Goal: Information Seeking & Learning: Learn about a topic

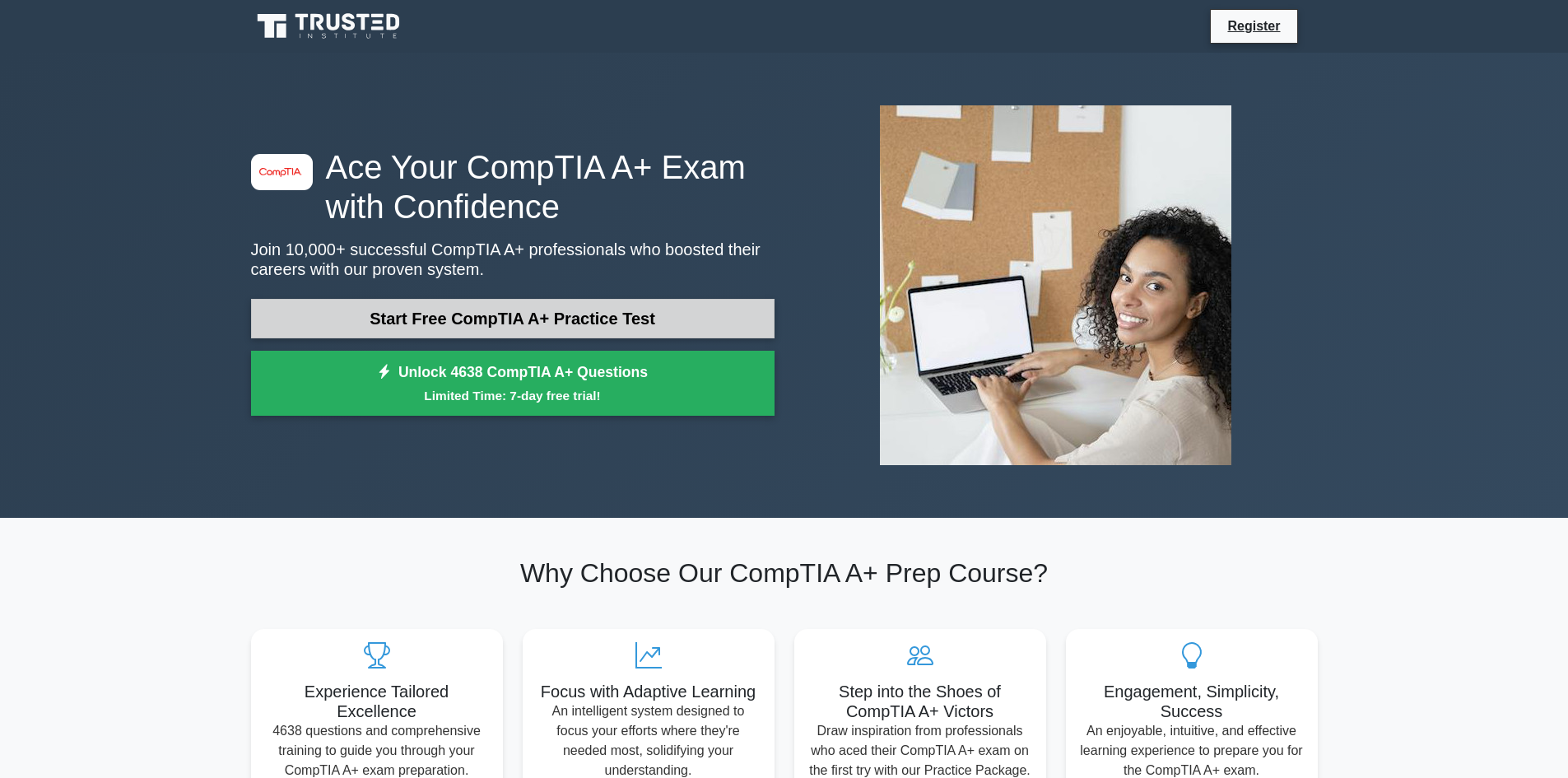
click at [530, 317] on link "Start Free CompTIA A+ Practice Test" at bounding box center [512, 318] width 524 height 40
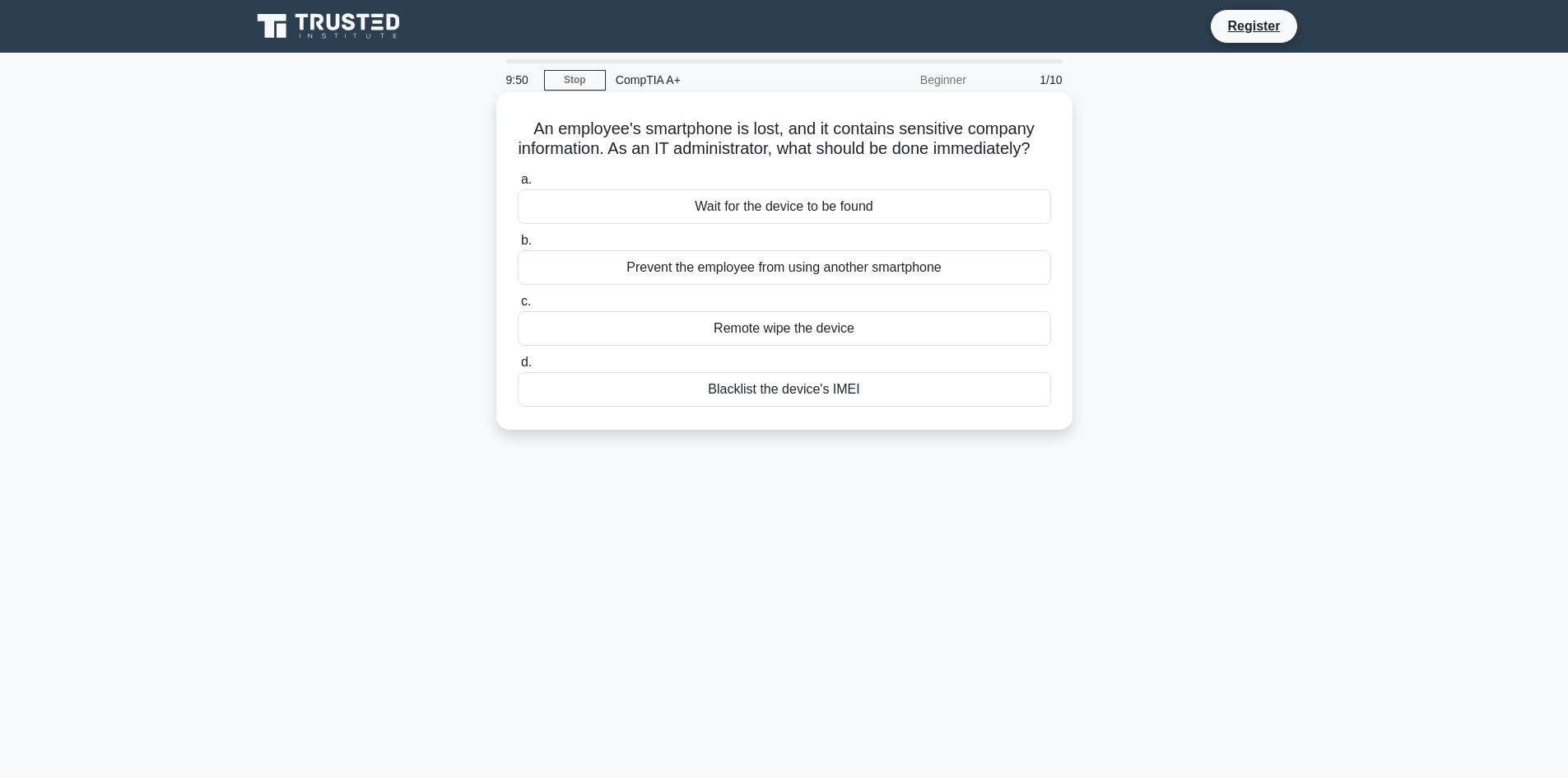
click at [763, 346] on div "Remote wipe the device" at bounding box center [784, 328] width 533 height 34
click at [518, 307] on input "c. Remote wipe the device" at bounding box center [518, 302] width 0 height 10
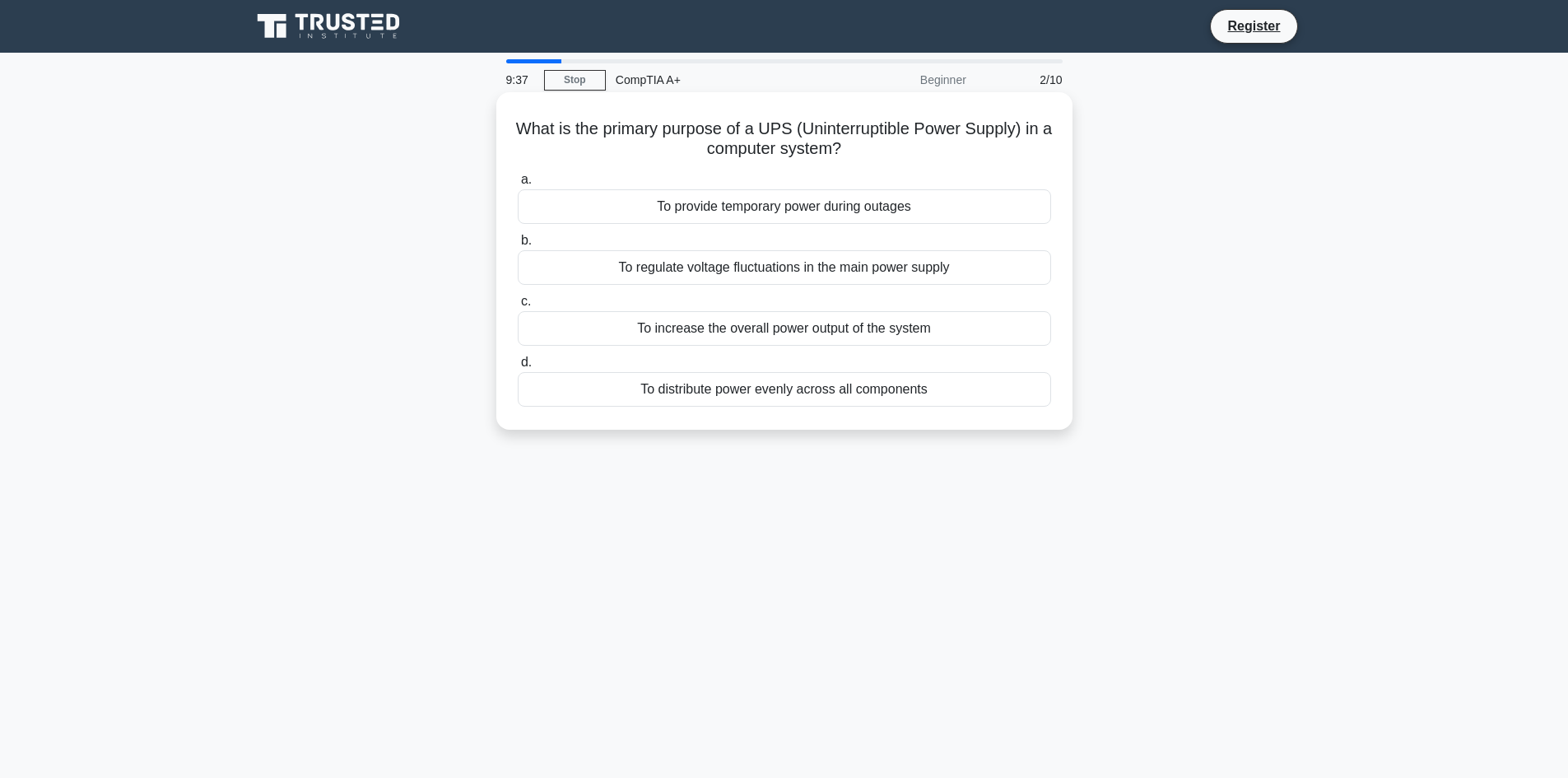
click at [544, 199] on div "To provide temporary power during outages" at bounding box center [784, 206] width 533 height 34
click at [518, 185] on input "a. To provide temporary power during outages" at bounding box center [518, 180] width 0 height 10
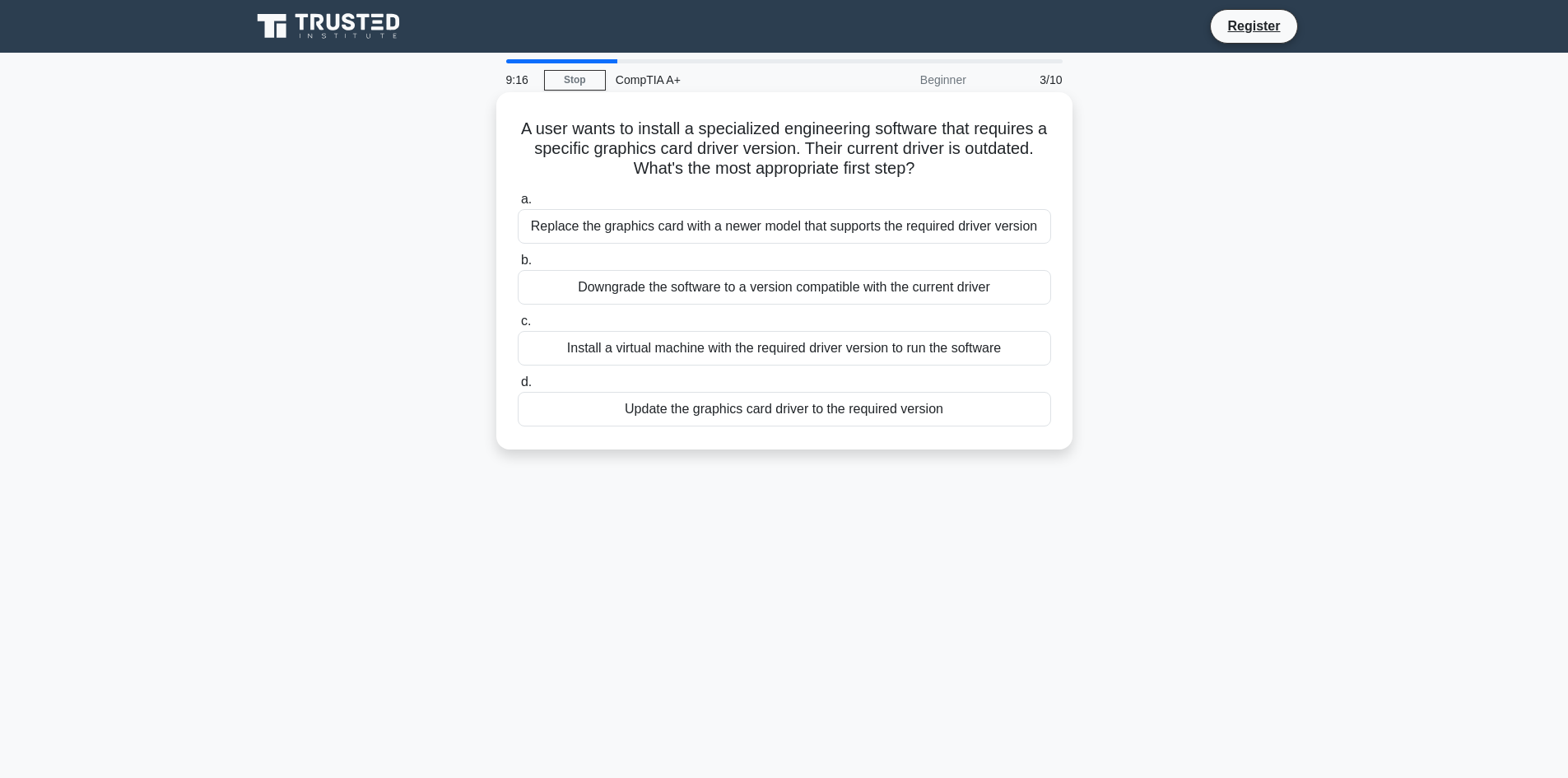
click at [599, 414] on div "Update the graphics card driver to the required version" at bounding box center [784, 409] width 533 height 34
click at [518, 388] on input "d. Update the graphics card driver to the required version" at bounding box center [518, 382] width 0 height 10
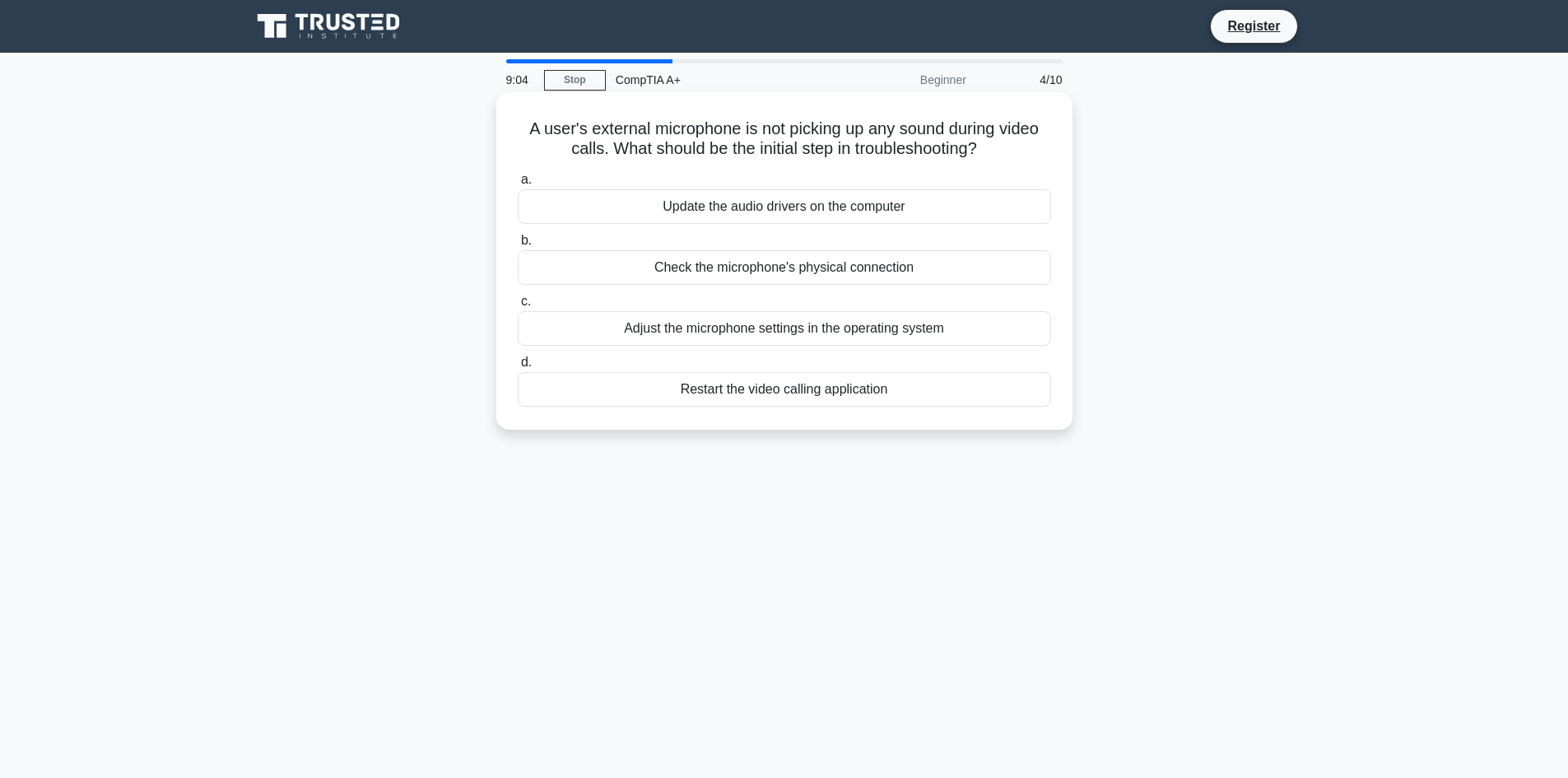
click at [669, 327] on div "Adjust the microphone settings in the operating system" at bounding box center [784, 328] width 533 height 34
click at [518, 307] on input "c. Adjust the microphone settings in the operating system" at bounding box center [518, 302] width 0 height 10
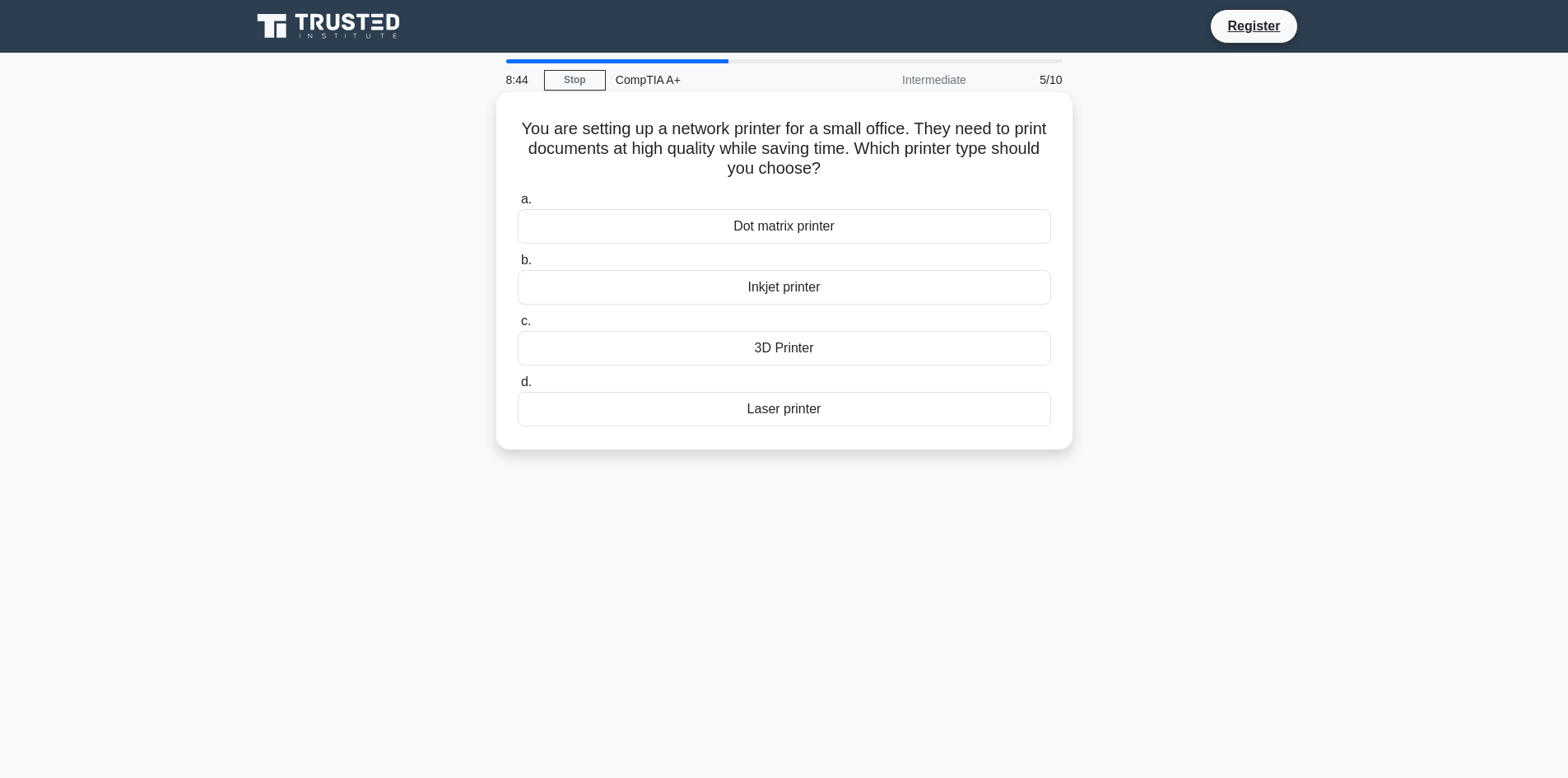
click at [785, 418] on div "Laser printer" at bounding box center [784, 409] width 533 height 34
click at [518, 388] on input "d. Laser printer" at bounding box center [518, 382] width 0 height 10
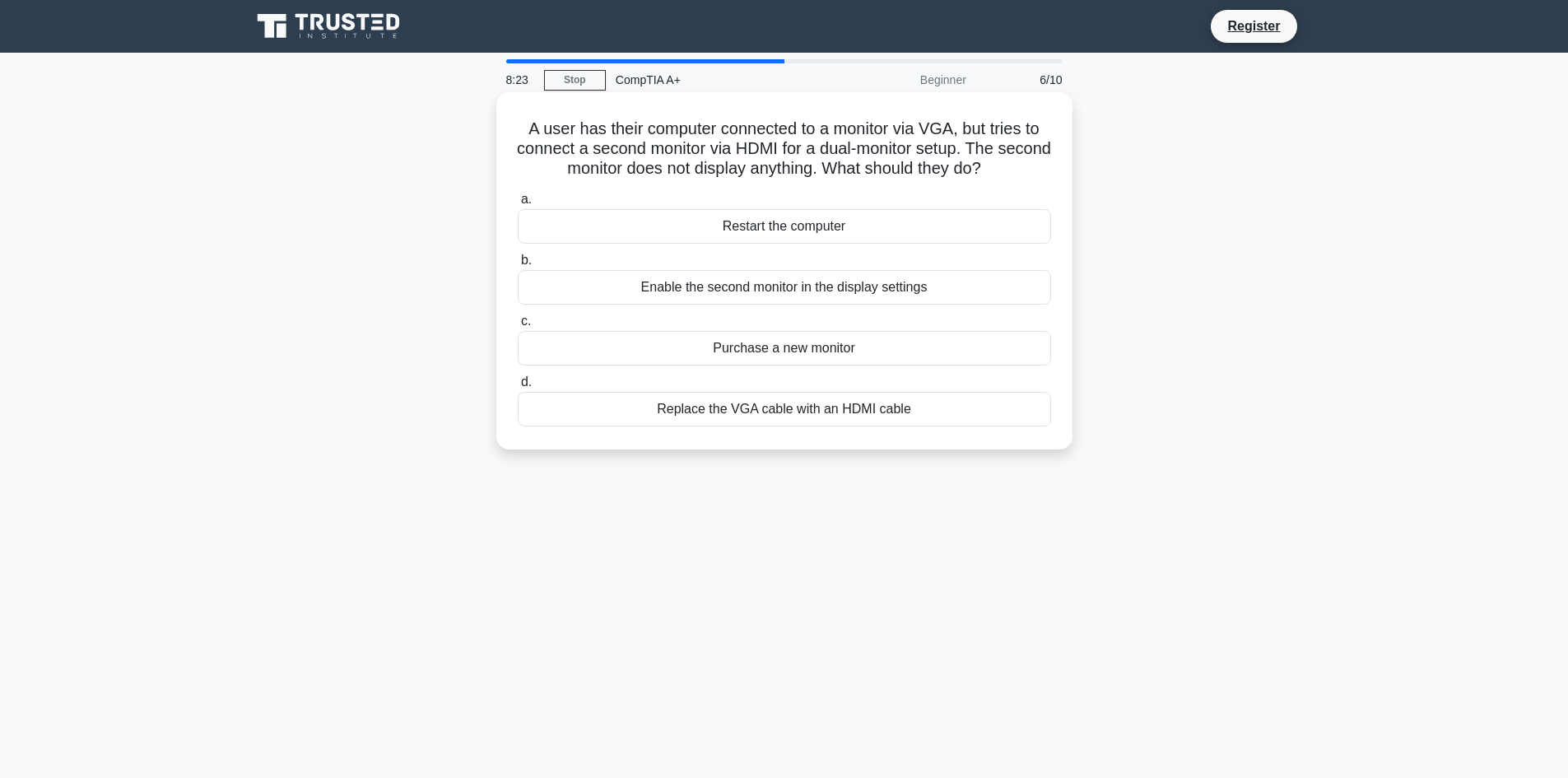
click at [702, 296] on div "Enable the second monitor in the display settings" at bounding box center [784, 287] width 533 height 34
click at [518, 266] on input "b. Enable the second monitor in the display settings" at bounding box center [518, 260] width 0 height 10
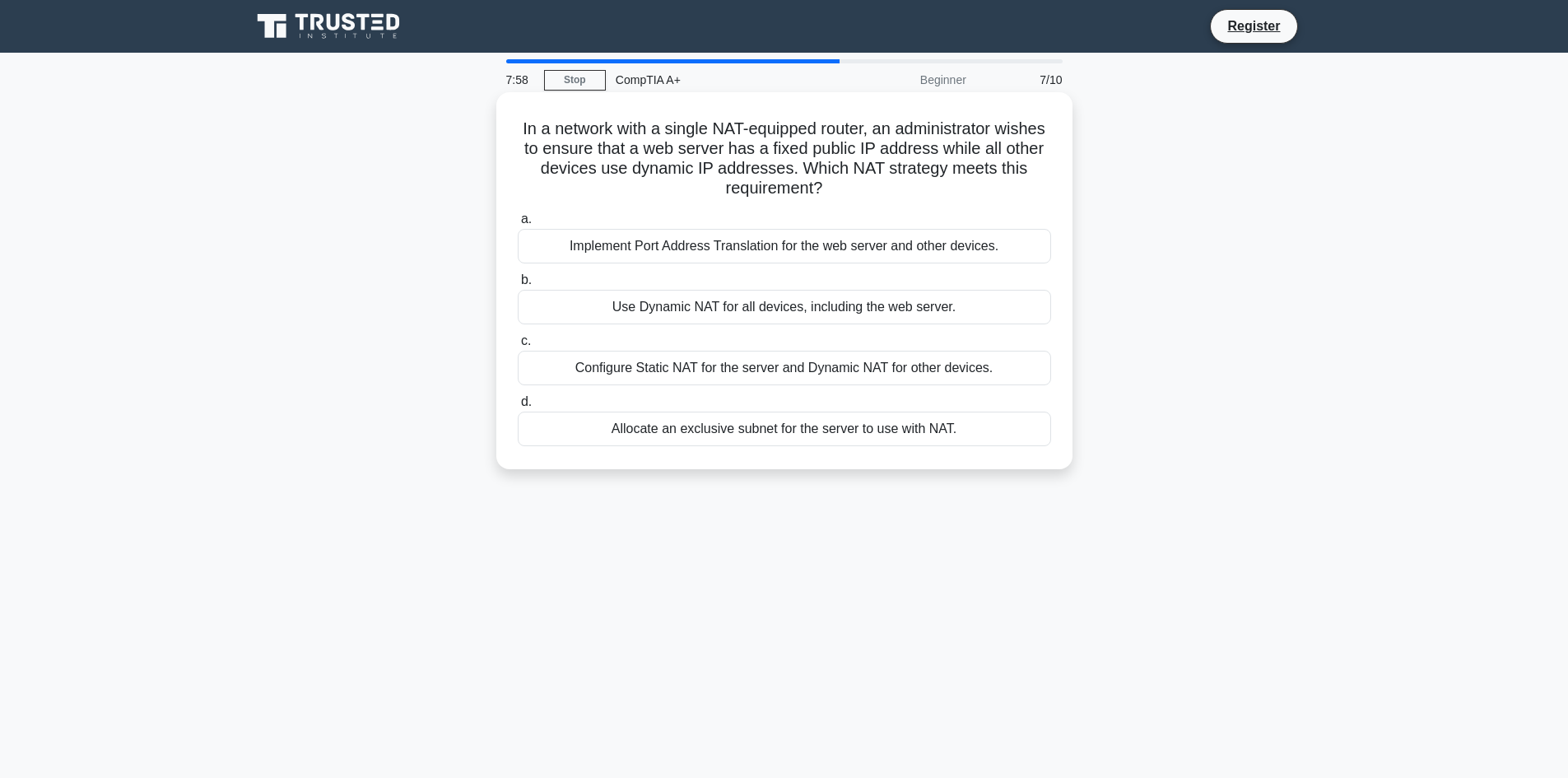
click at [617, 371] on div "Configure Static NAT for the server and Dynamic NAT for other devices." at bounding box center [784, 368] width 533 height 34
click at [518, 346] on input "c. Configure Static NAT for the server and Dynamic NAT for other devices." at bounding box center [518, 341] width 0 height 10
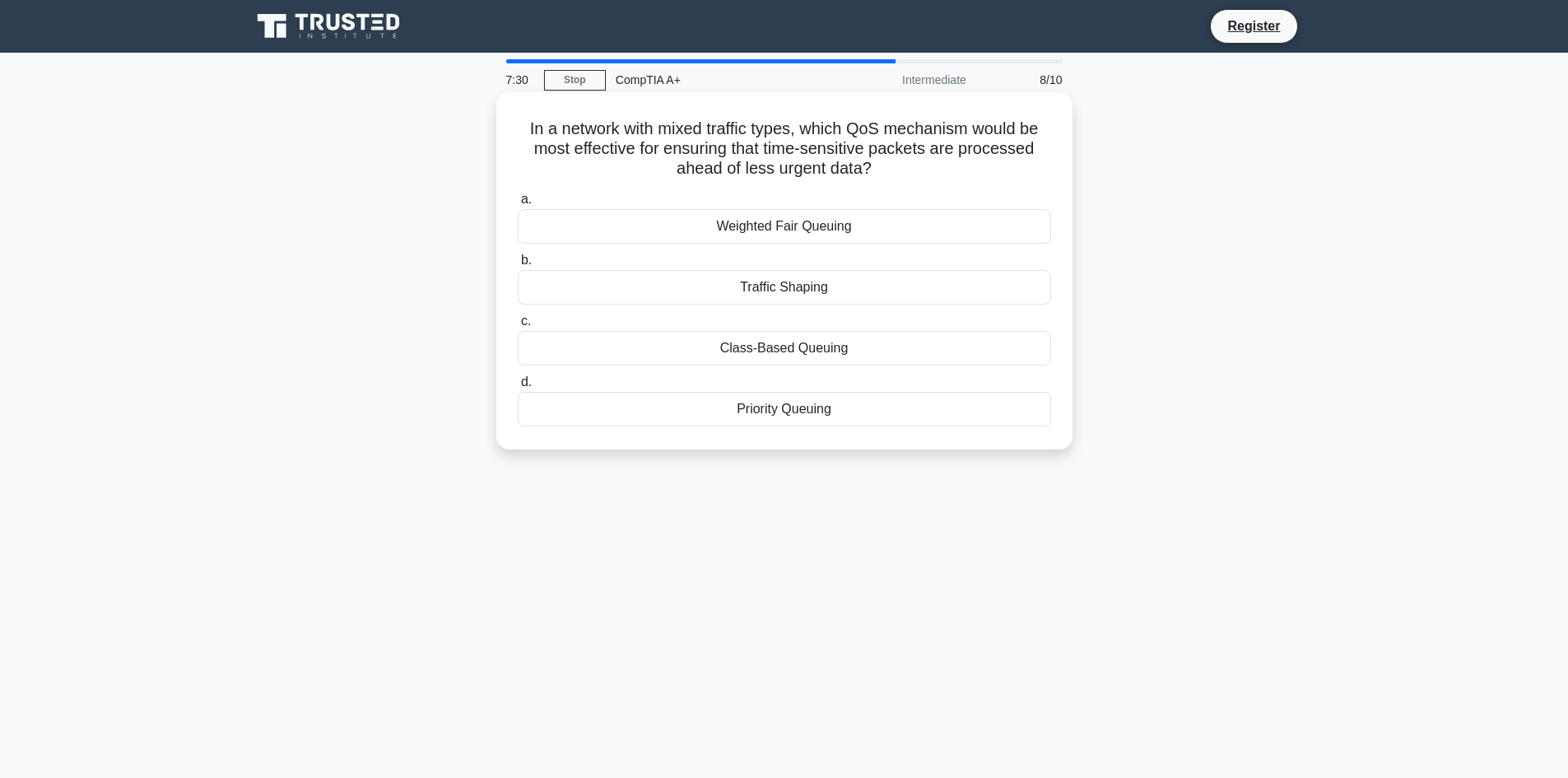
click at [678, 347] on div "Class-Based Queuing" at bounding box center [784, 348] width 533 height 34
click at [518, 327] on input "c. Class-Based Queuing" at bounding box center [518, 322] width 0 height 10
click at [736, 225] on div "Conflicting device drivers" at bounding box center [784, 226] width 533 height 34
click at [518, 205] on input "a. Conflicting device drivers" at bounding box center [518, 199] width 0 height 10
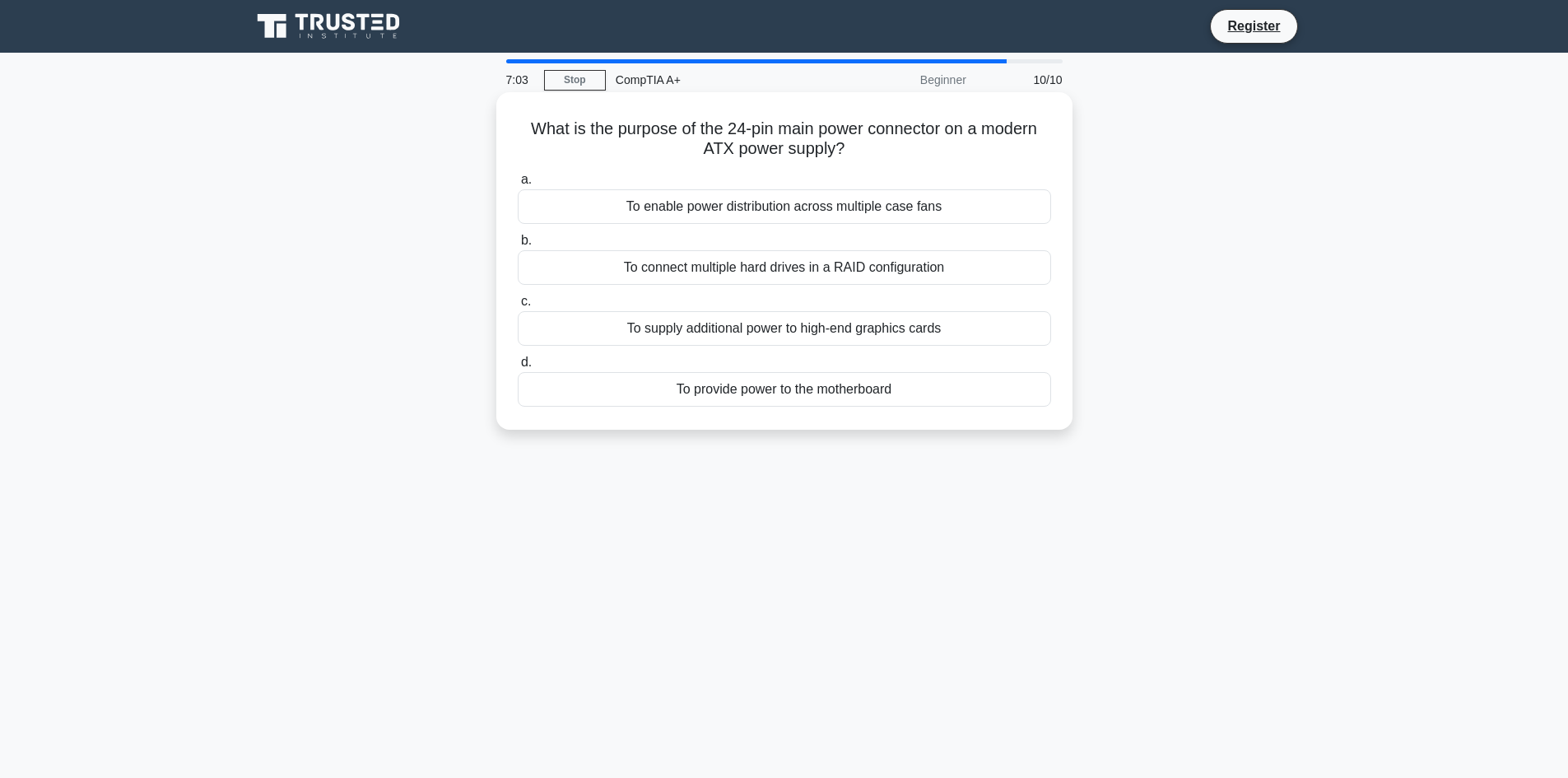
click at [844, 392] on div "To provide power to the motherboard" at bounding box center [784, 389] width 533 height 34
click at [518, 368] on input "d. To provide power to the motherboard" at bounding box center [518, 362] width 0 height 10
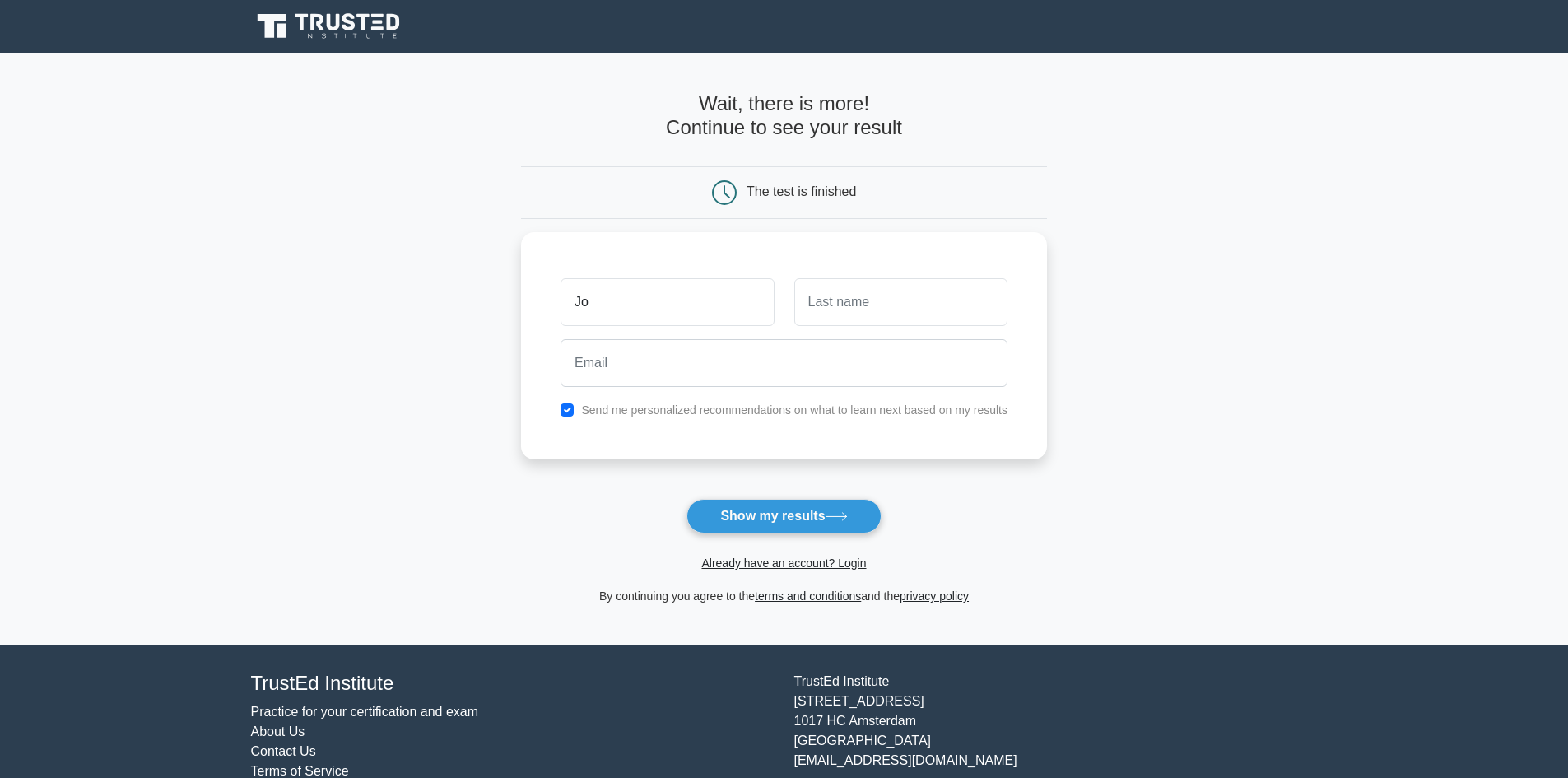
type input "João"
type input "Mar"
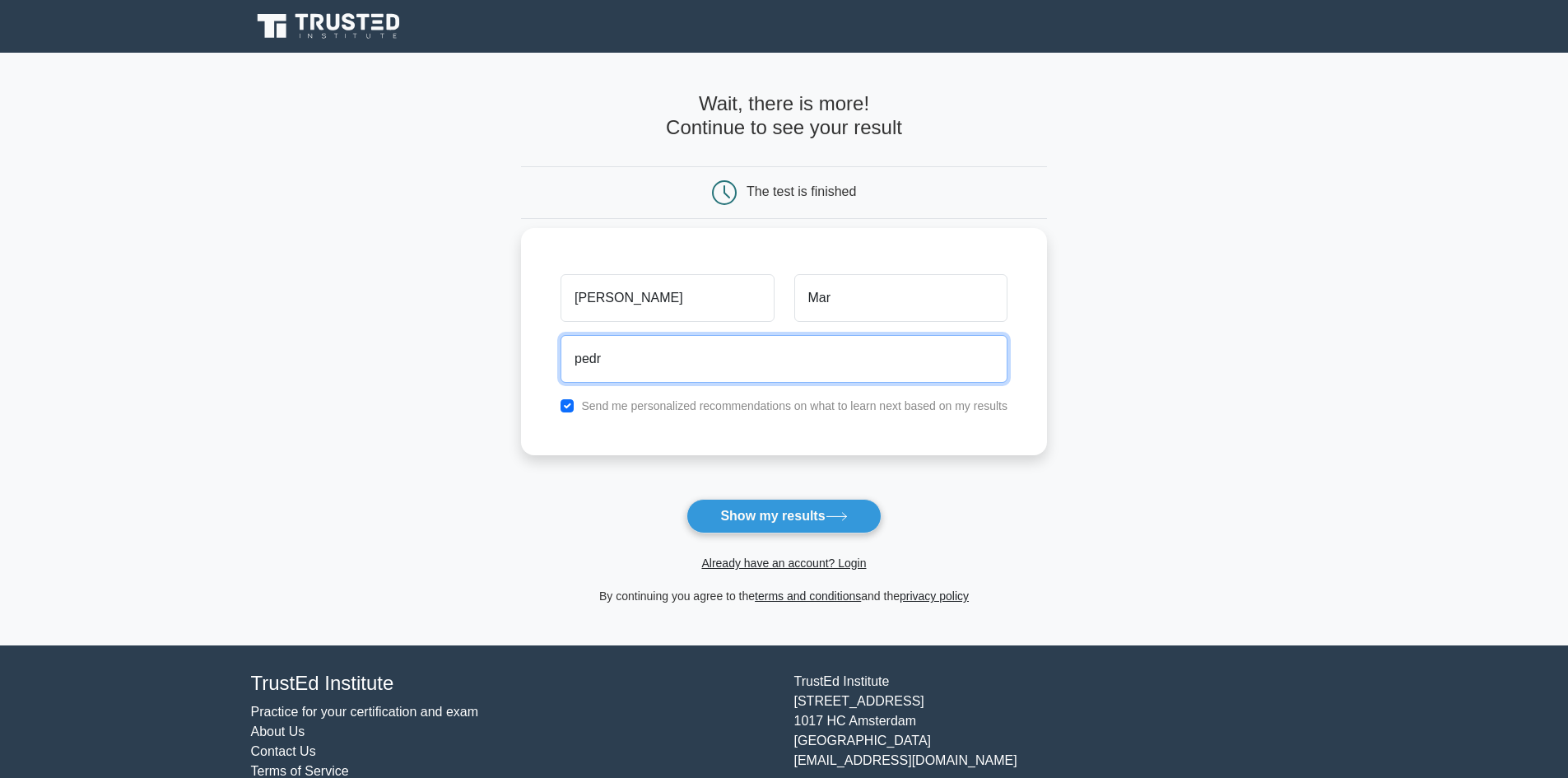
type input "pedromarques_7@hotmail.com"
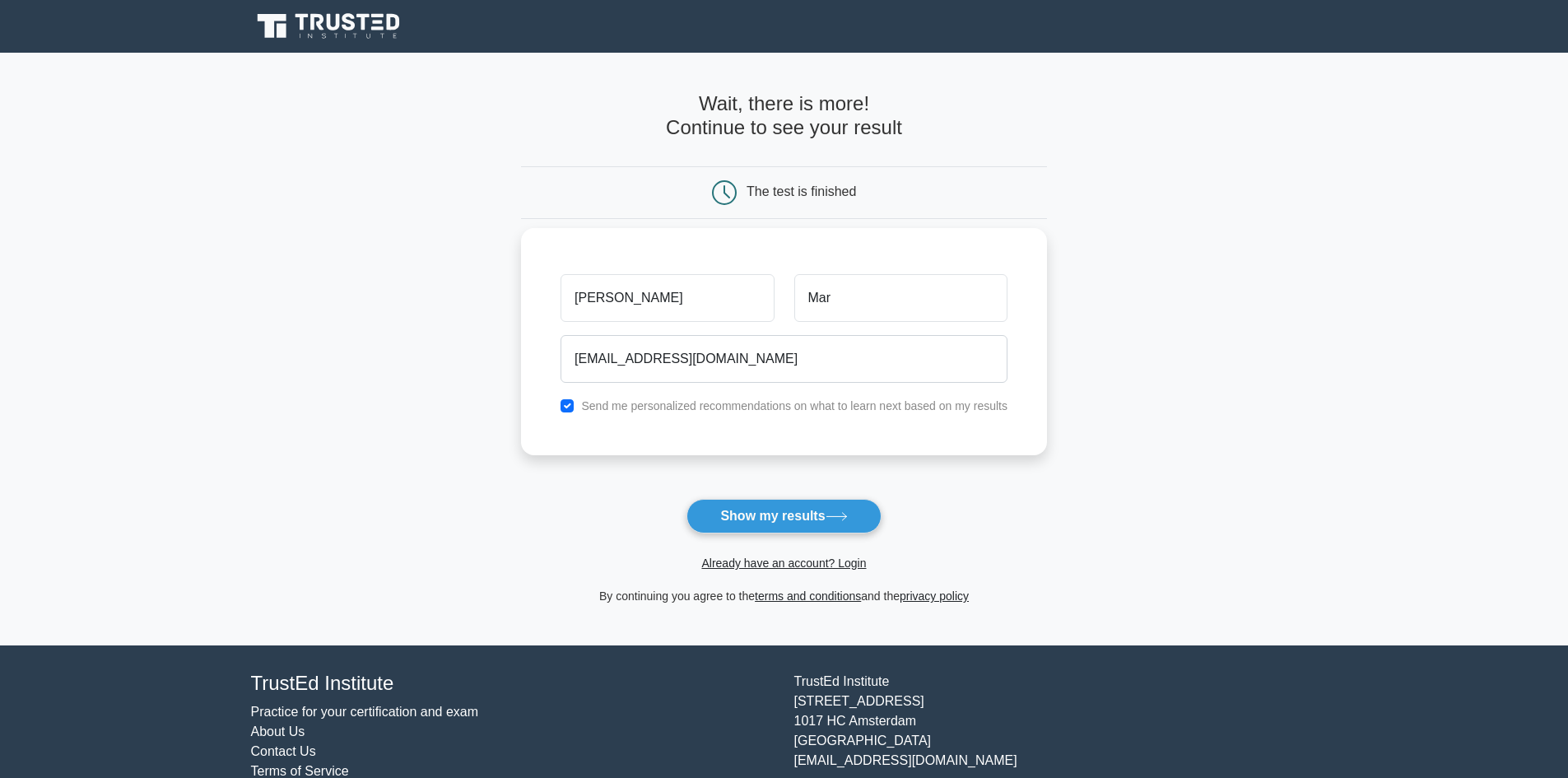
click at [662, 408] on label "Send me personalized recommendations on what to learn next based on my results" at bounding box center [794, 405] width 426 height 13
click at [563, 409] on input "checkbox" at bounding box center [567, 405] width 13 height 13
checkbox input "false"
click at [740, 509] on button "Show my results" at bounding box center [783, 516] width 194 height 34
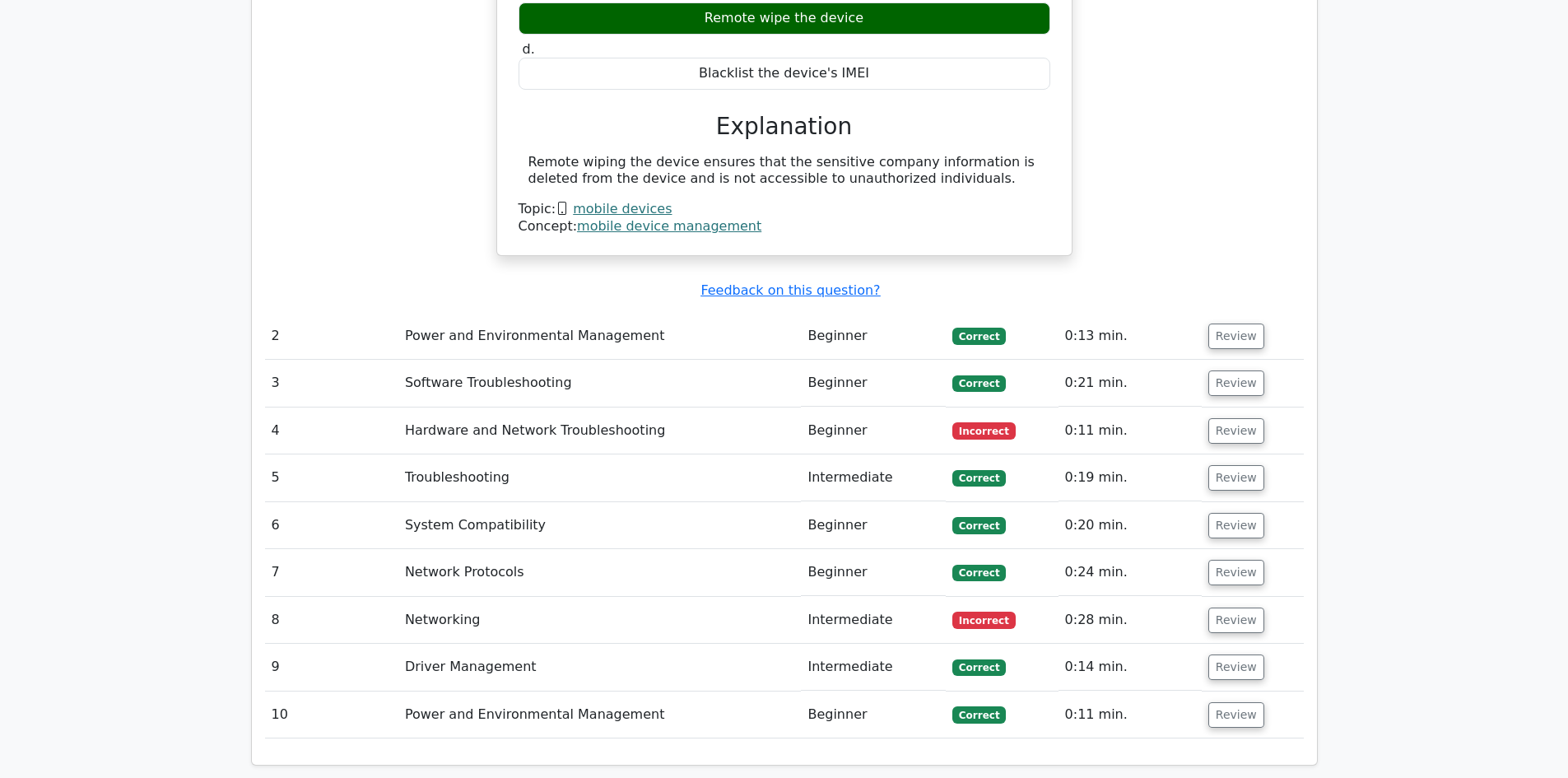
scroll to position [1728, 0]
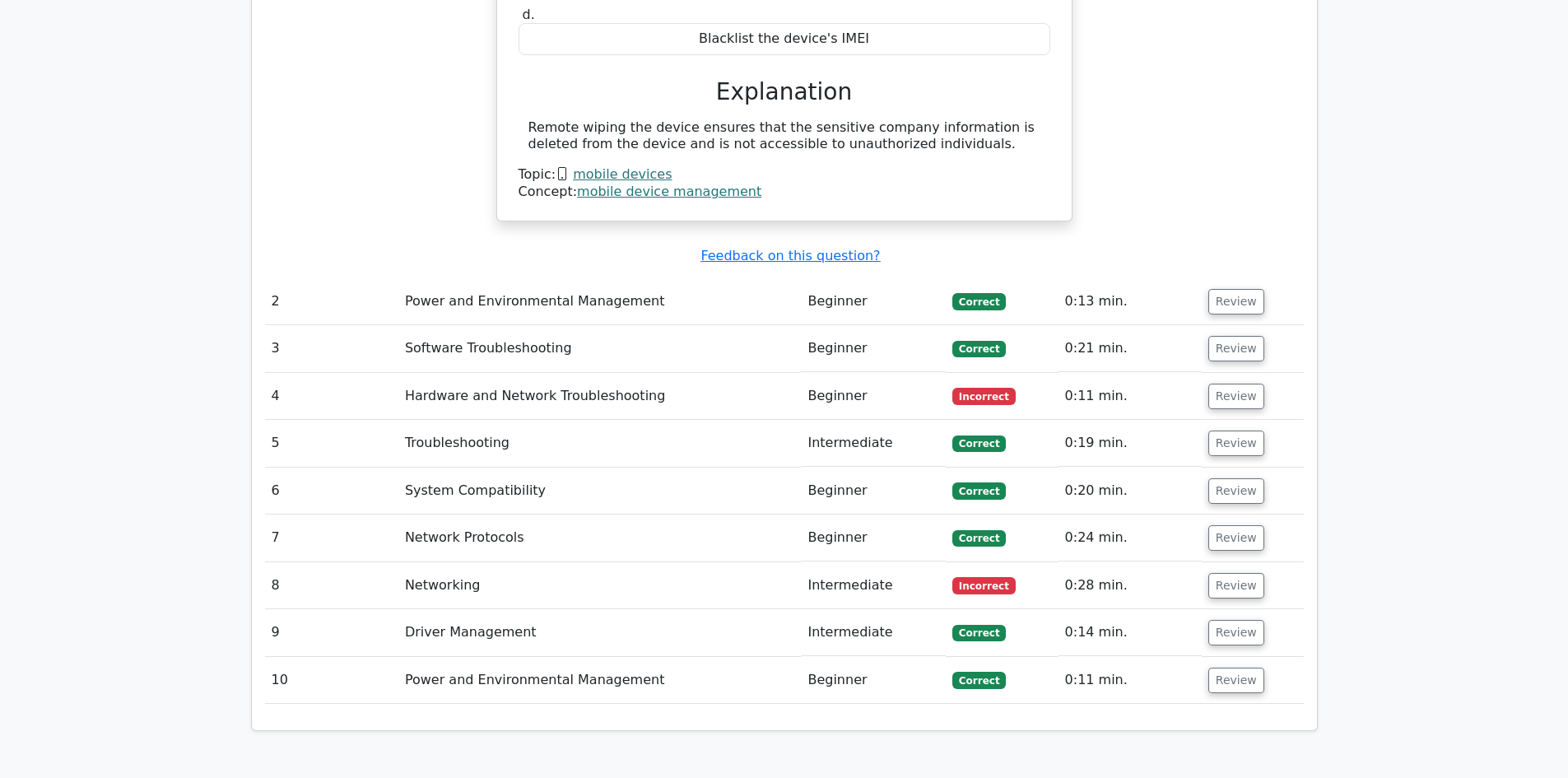
click at [567, 373] on td "Hardware and Network Troubleshooting" at bounding box center [599, 396] width 403 height 47
click at [1210, 383] on button "Review" at bounding box center [1235, 396] width 56 height 26
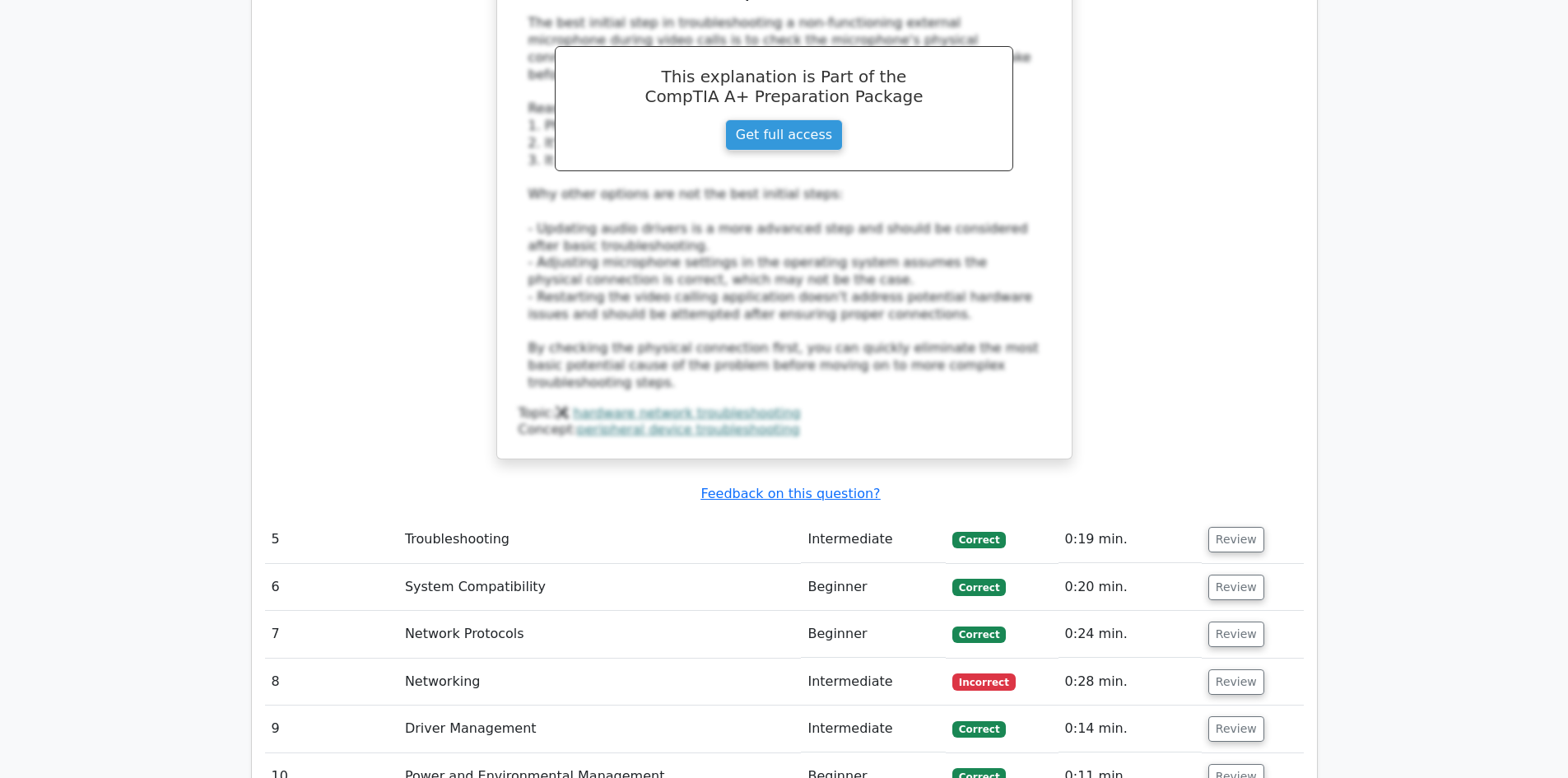
scroll to position [2716, 0]
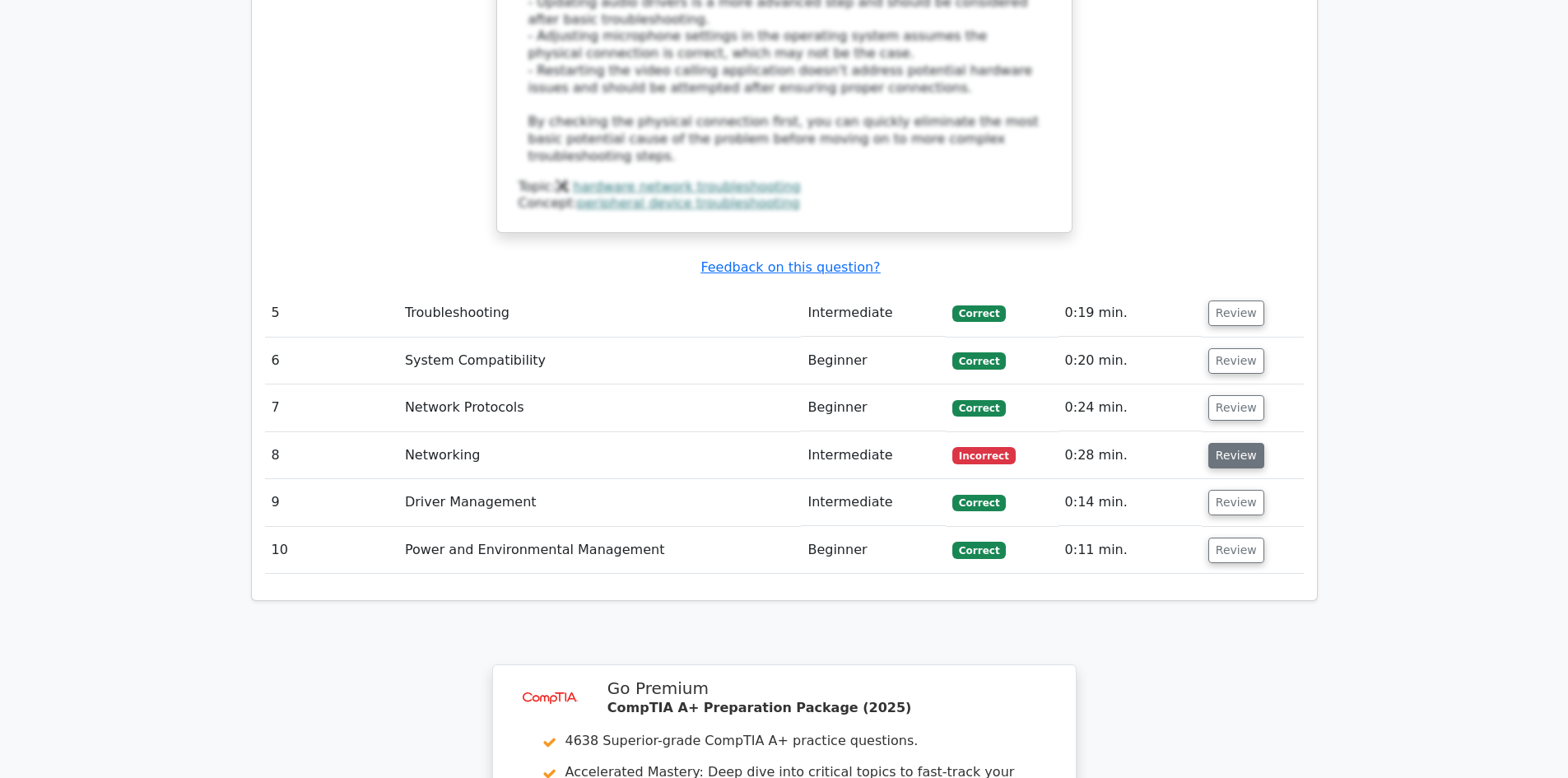
click at [1216, 443] on button "Review" at bounding box center [1235, 456] width 56 height 26
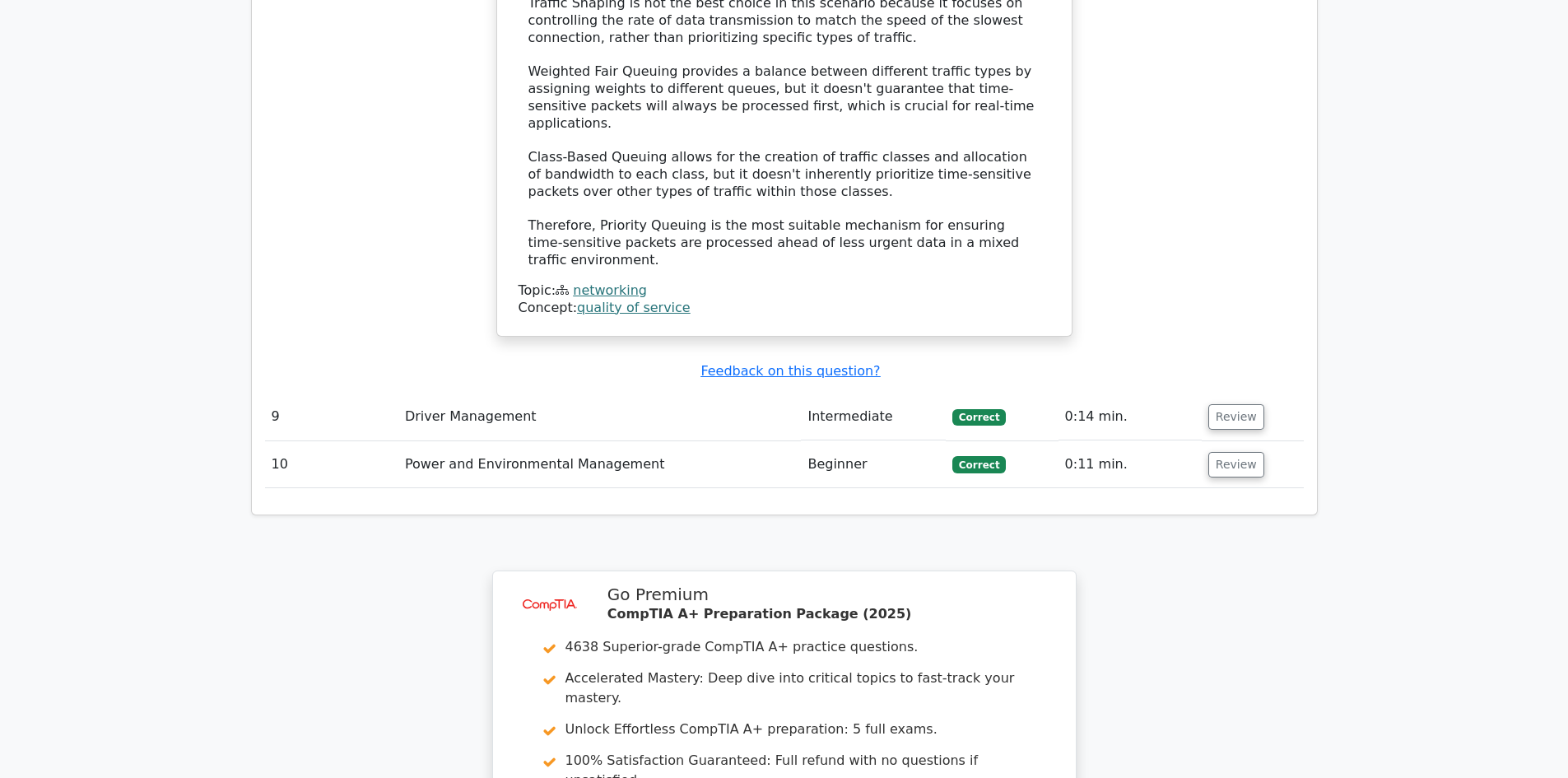
scroll to position [3950, 0]
